Goal: Task Accomplishment & Management: Manage account settings

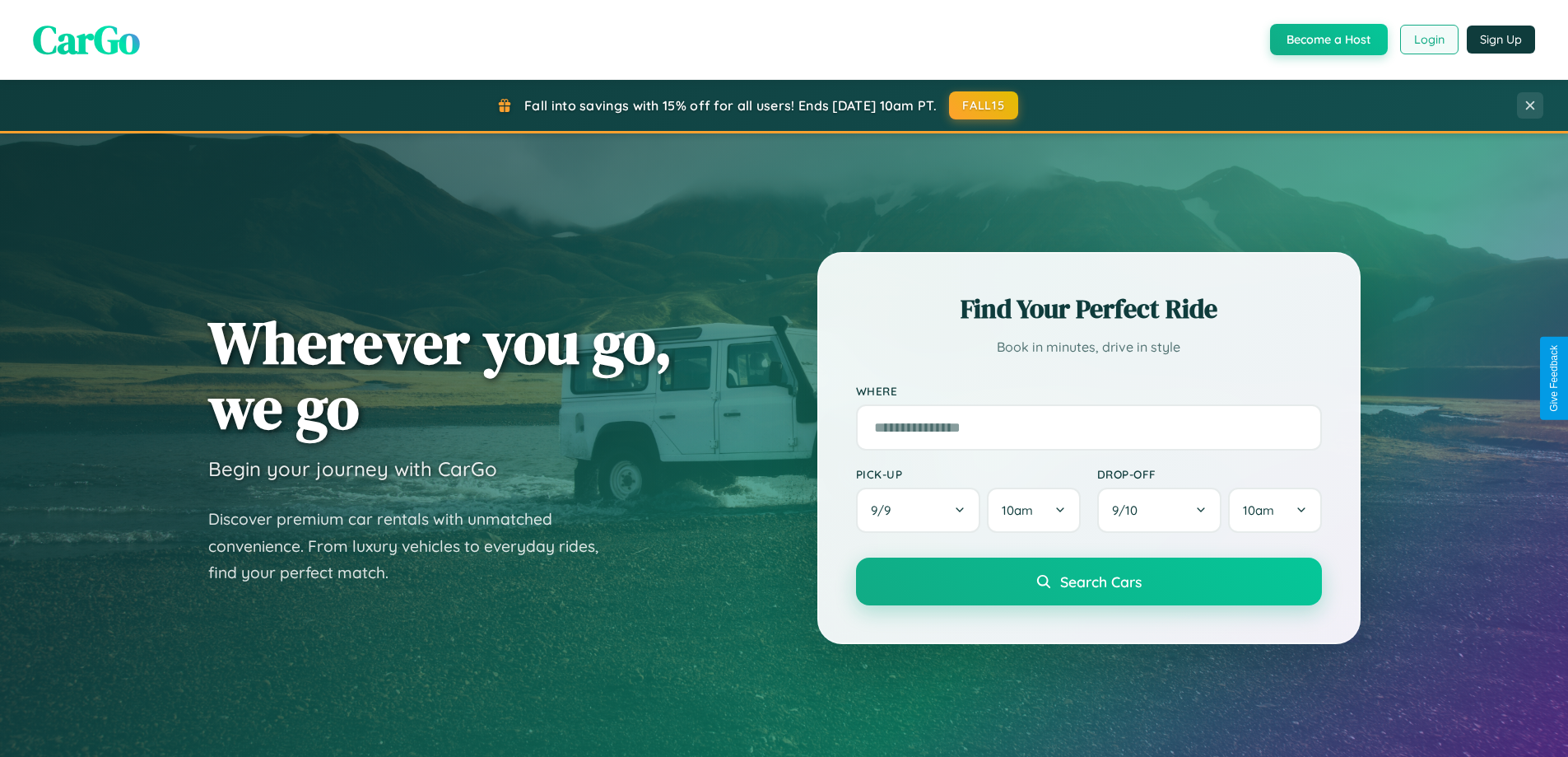
click at [1429, 40] on button "Login" at bounding box center [1429, 39] width 58 height 30
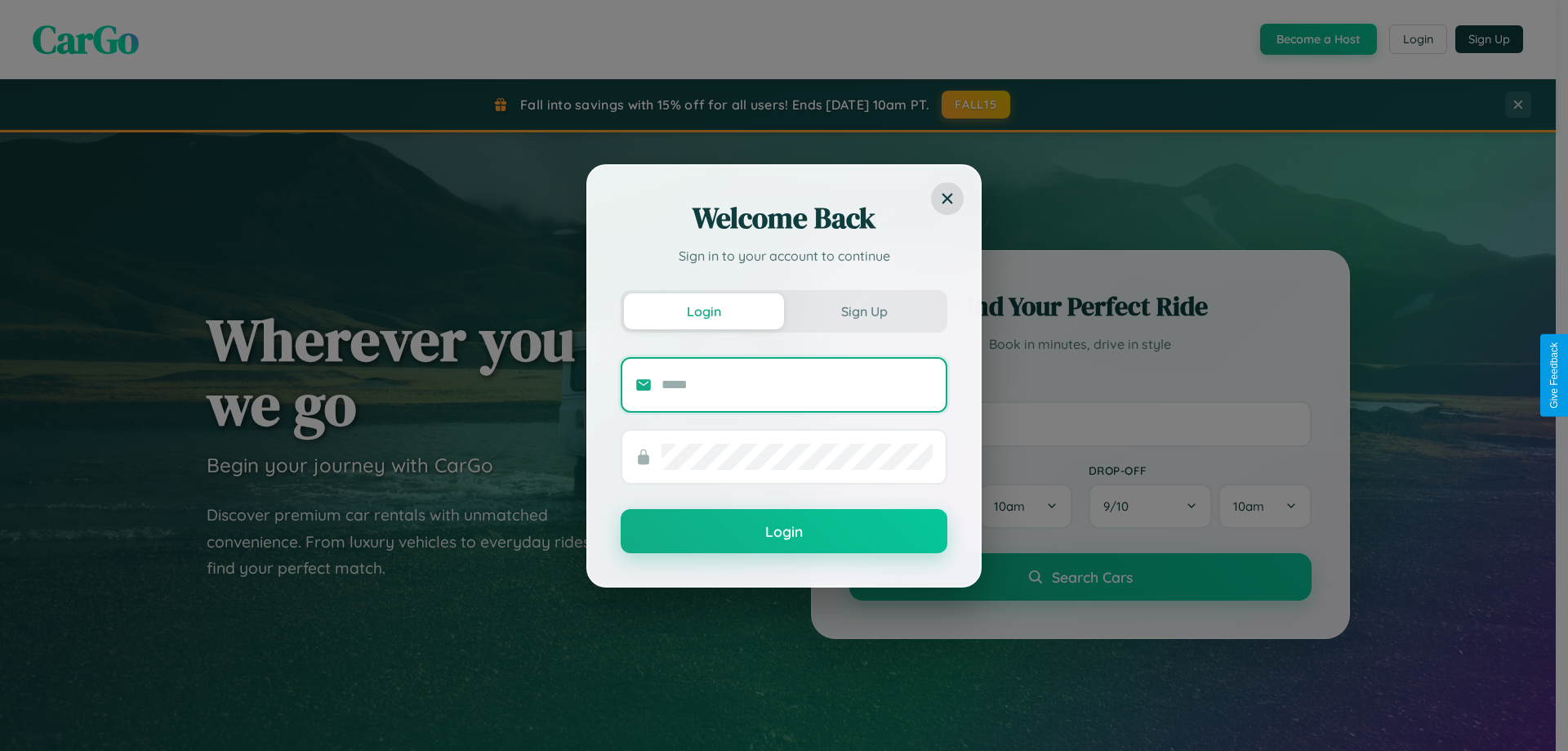
click at [797, 384] on input "text" at bounding box center [797, 384] width 272 height 26
type input "**********"
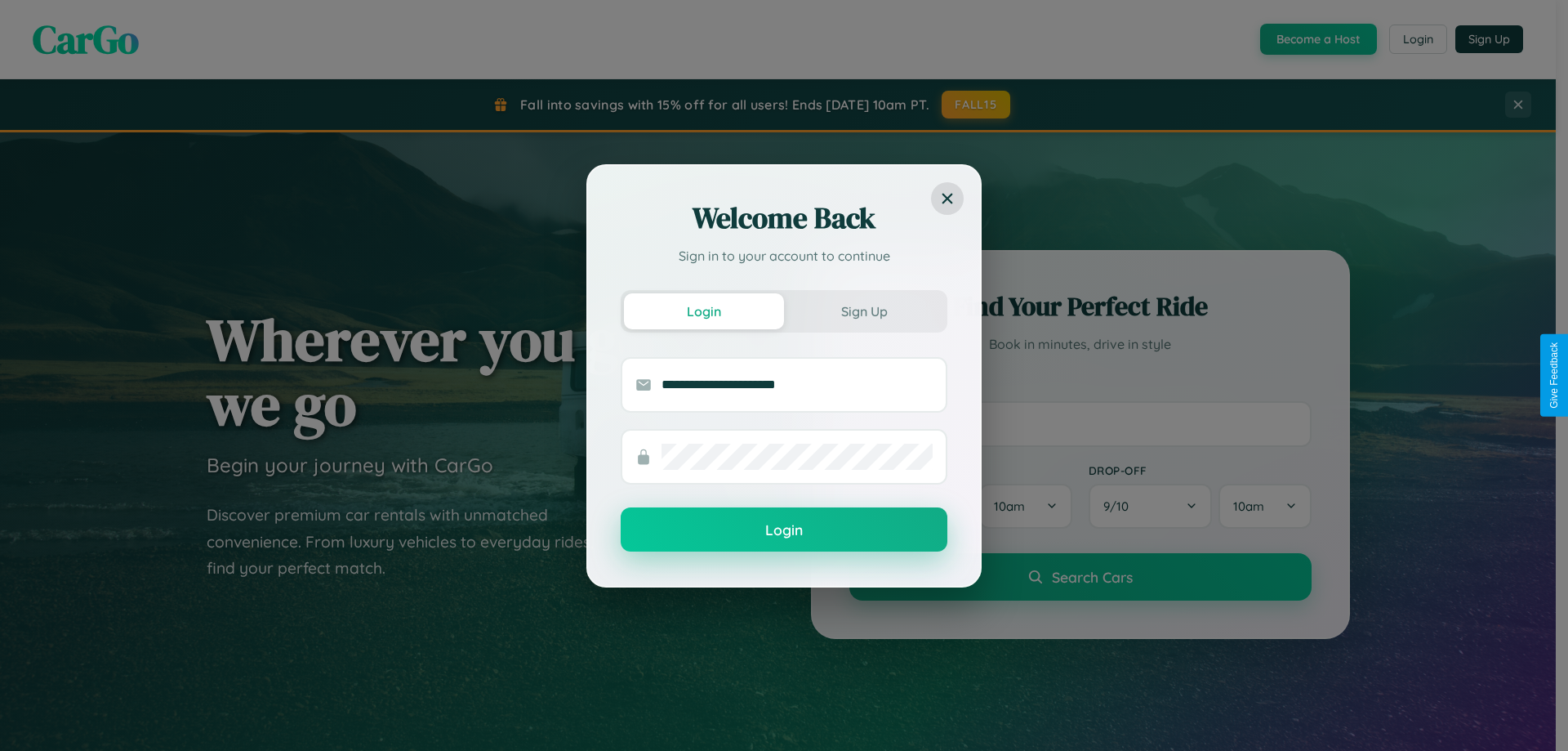
click at [784, 530] on button "Login" at bounding box center [784, 529] width 327 height 44
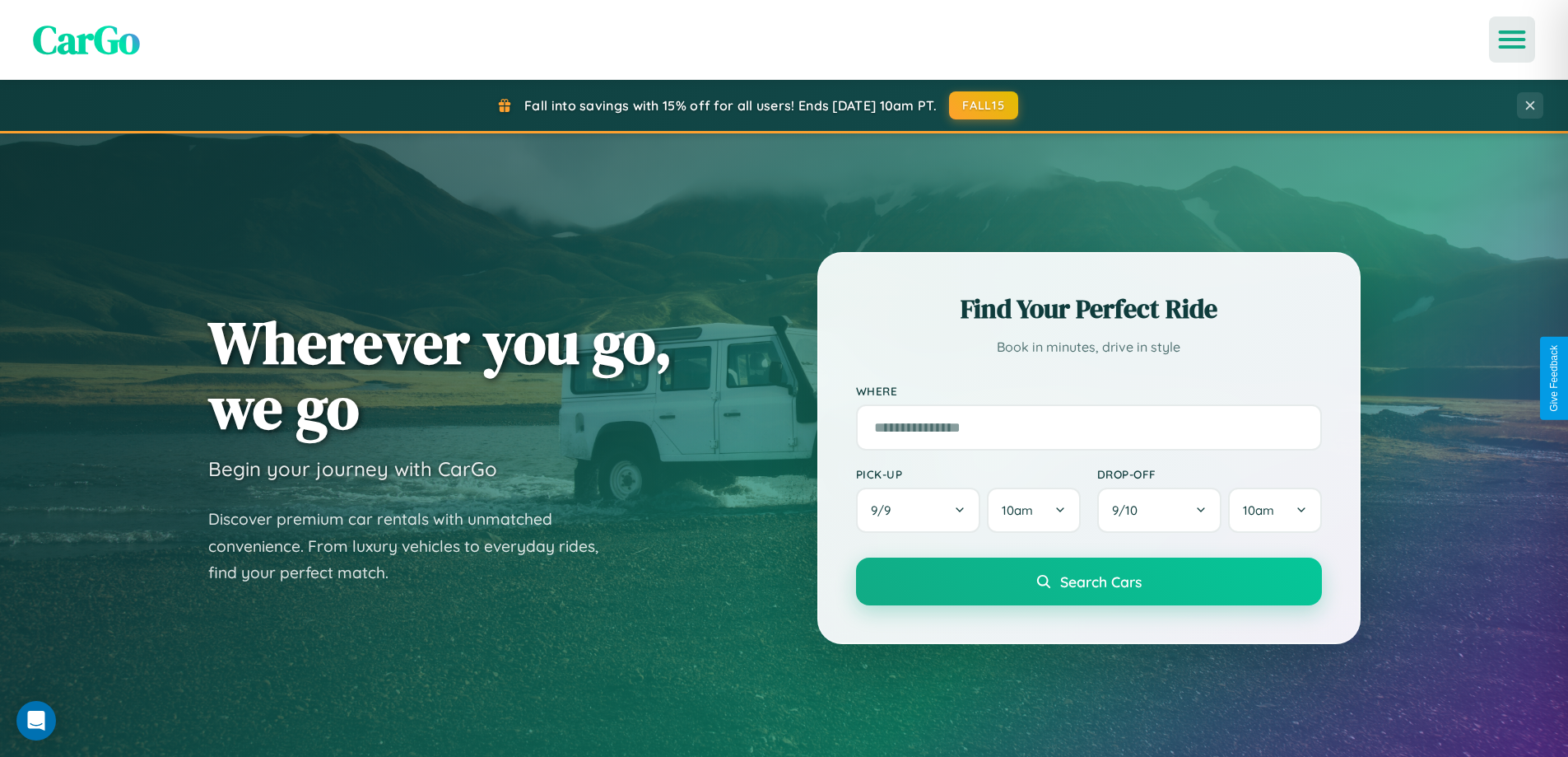
click at [1512, 40] on icon "Open menu" at bounding box center [1513, 40] width 24 height 15
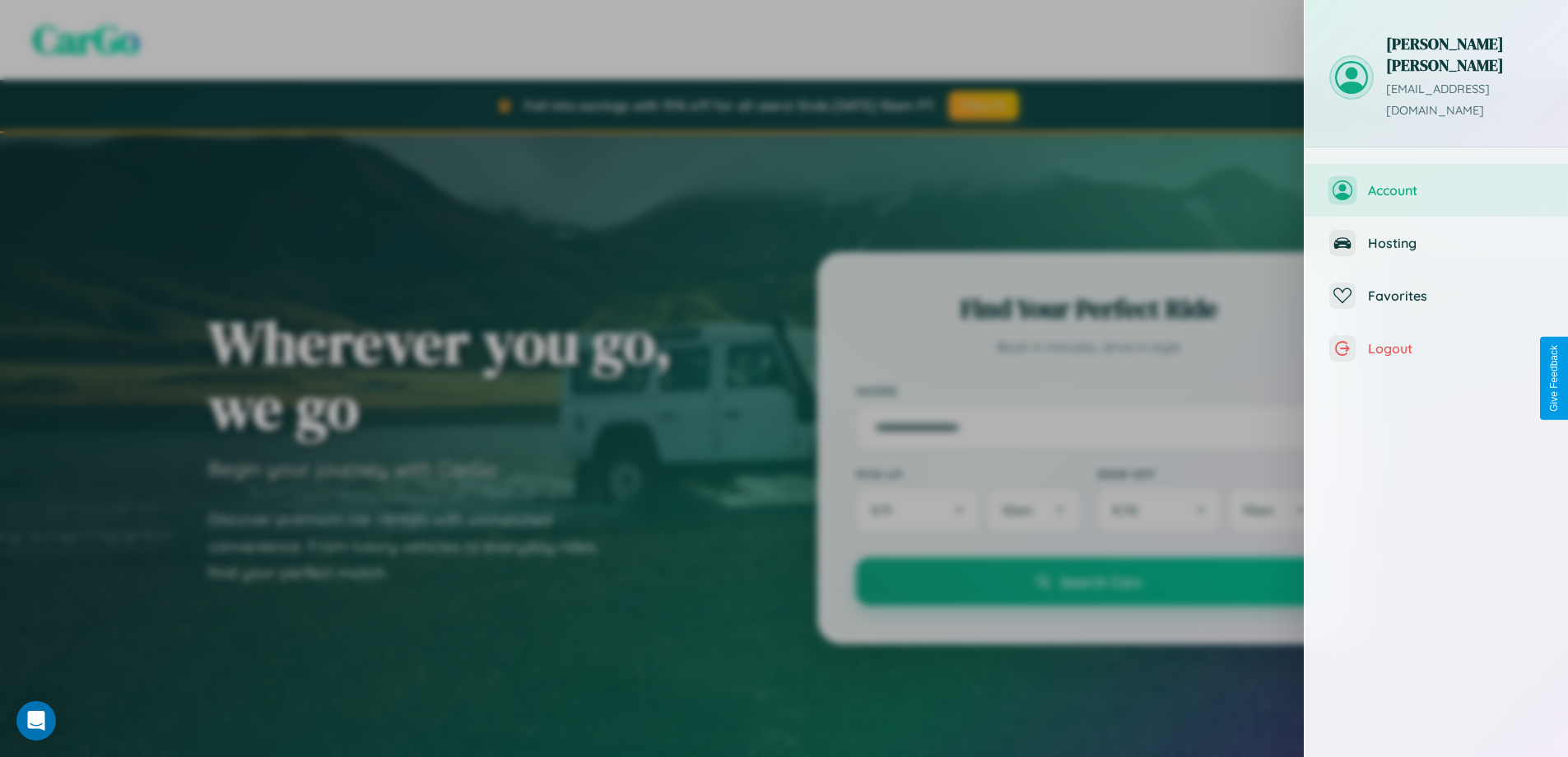
click at [1437, 182] on span "Account" at bounding box center [1456, 189] width 176 height 16
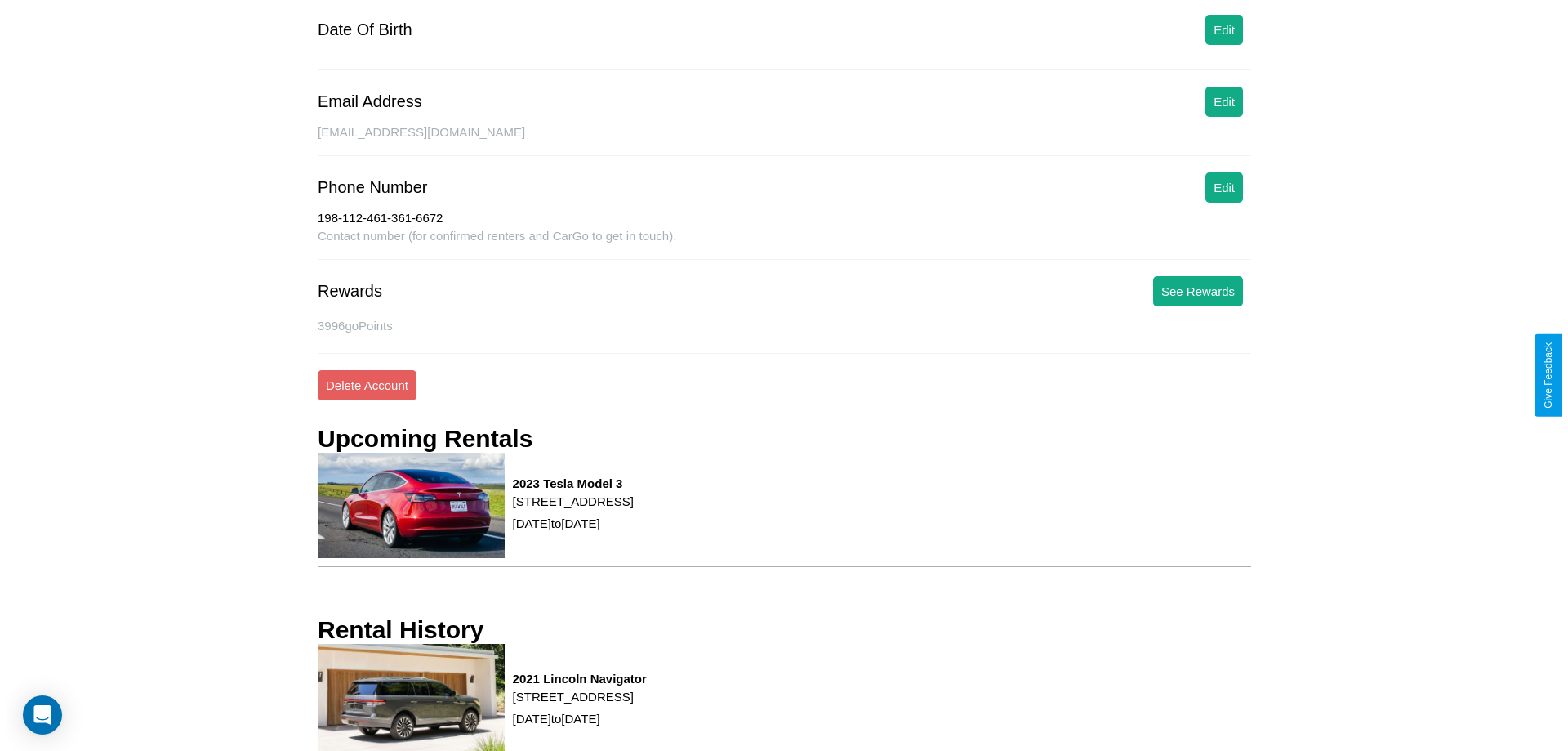
scroll to position [221, 0]
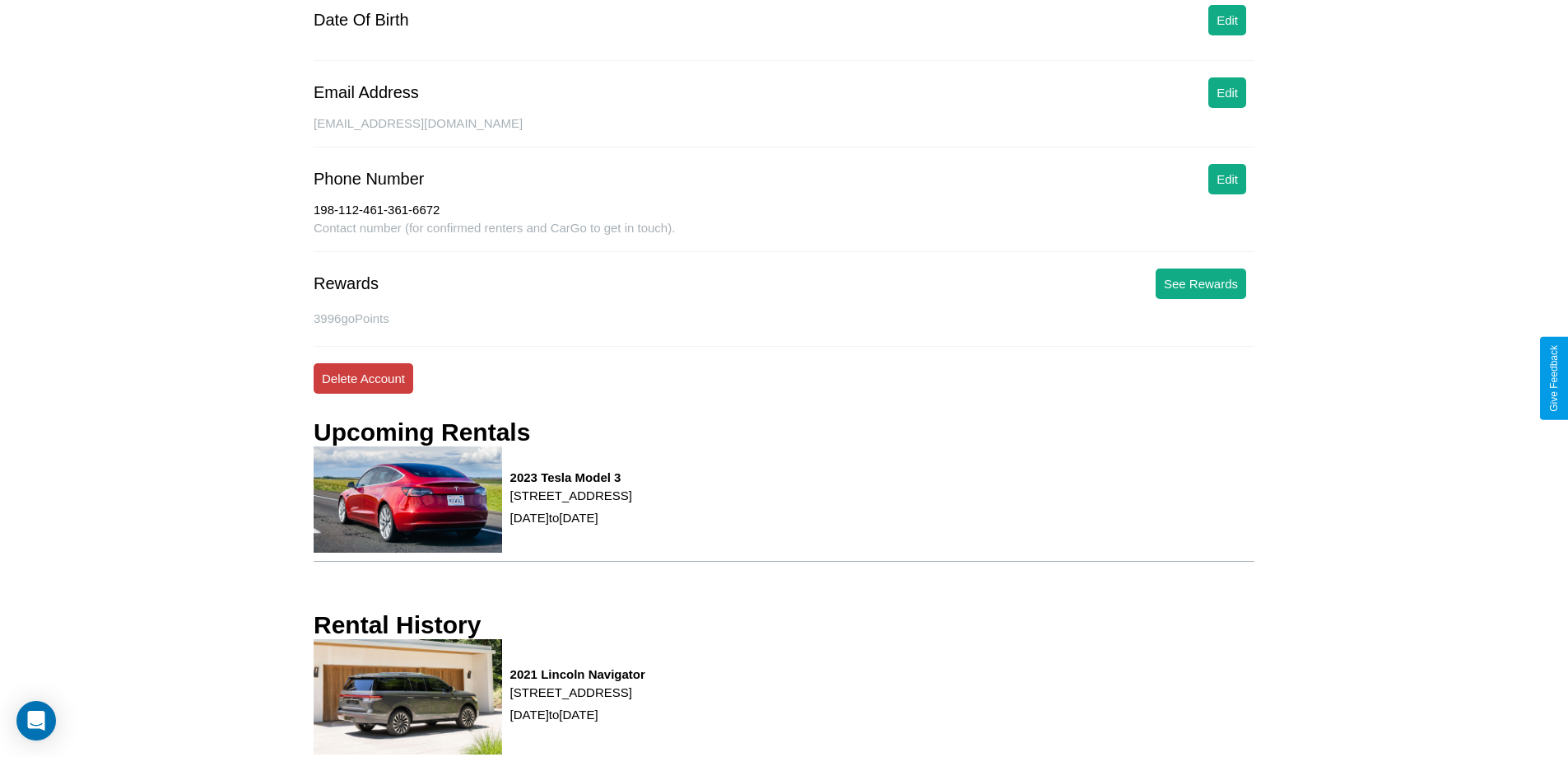
click at [363, 378] on button "Delete Account" at bounding box center [363, 378] width 100 height 30
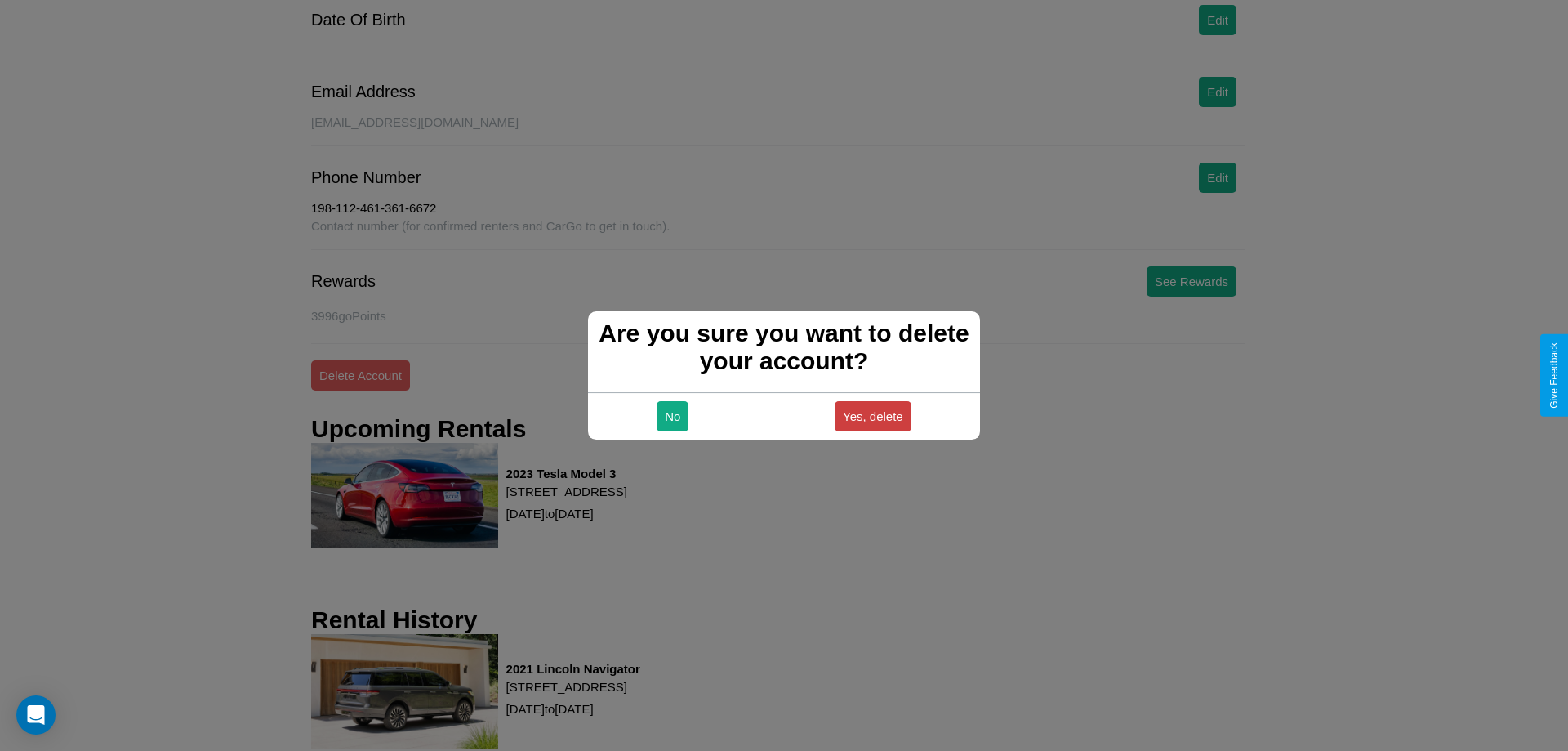
click at [872, 416] on button "Yes, delete" at bounding box center [873, 416] width 77 height 30
